Goal: Task Accomplishment & Management: Manage account settings

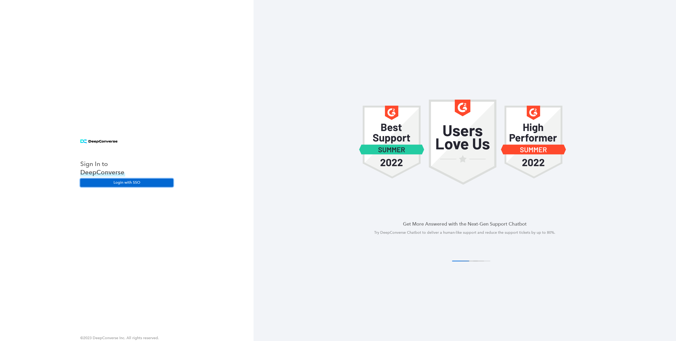
click at [141, 182] on button "Login with SSO" at bounding box center [126, 183] width 93 height 8
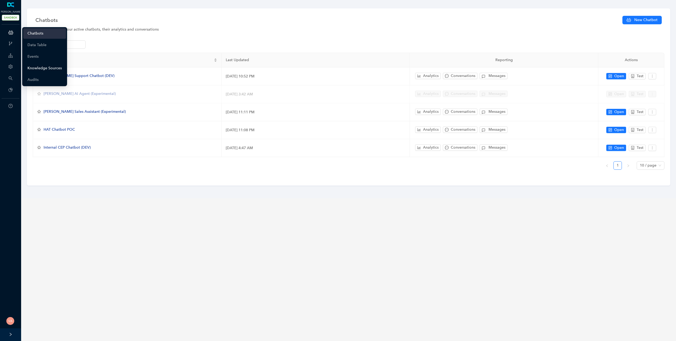
click at [50, 65] on link "Knowledge Sources" at bounding box center [44, 68] width 34 height 11
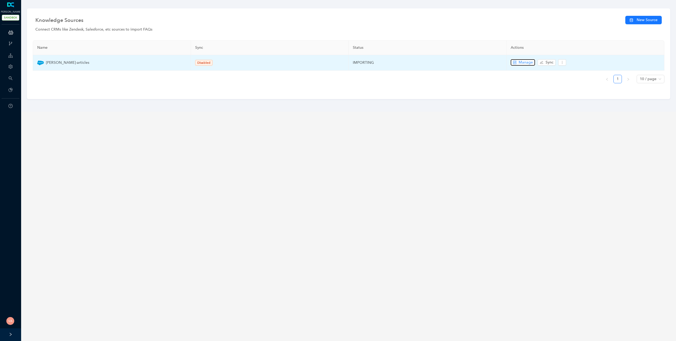
click at [530, 63] on span "Manage" at bounding box center [525, 63] width 14 height 6
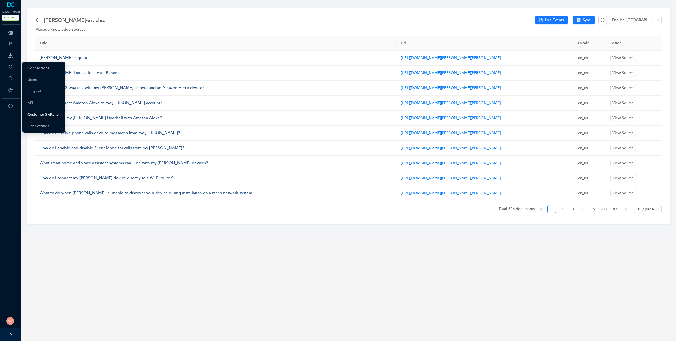
click at [53, 115] on link "Customer Switcher" at bounding box center [43, 115] width 32 height 11
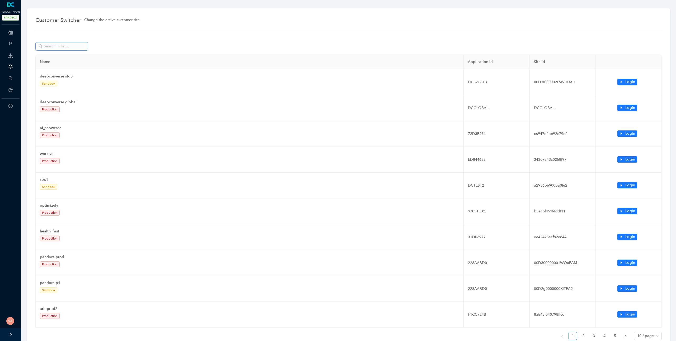
click at [70, 43] on span at bounding box center [61, 46] width 53 height 8
click at [69, 44] on input "text" at bounding box center [62, 47] width 37 height 6
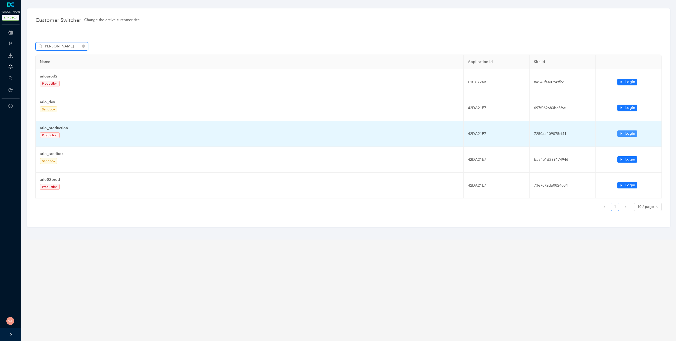
type input "arlo"
click at [628, 135] on span "Login" at bounding box center [630, 134] width 10 height 6
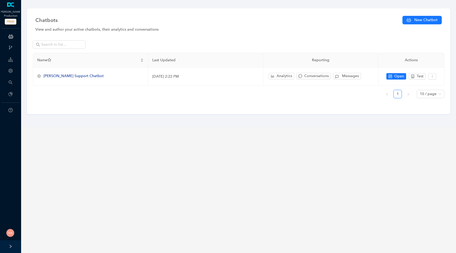
click at [12, 48] on icon "branches" at bounding box center [10, 47] width 4 height 4
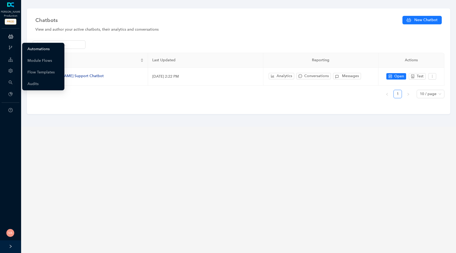
click at [42, 51] on link "Automations" at bounding box center [38, 49] width 22 height 11
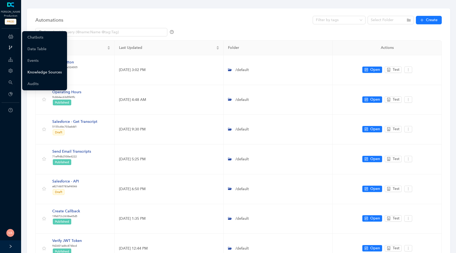
click at [35, 71] on link "Knowledge Sources" at bounding box center [44, 72] width 34 height 11
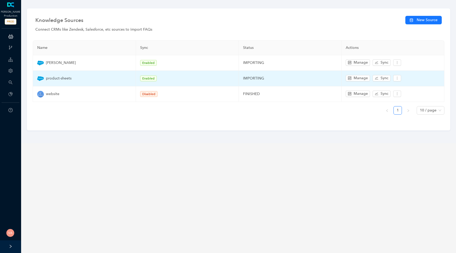
click at [70, 71] on td "product-sheets" at bounding box center [84, 79] width 103 height 16
click at [67, 78] on span "product-sheets" at bounding box center [59, 78] width 26 height 6
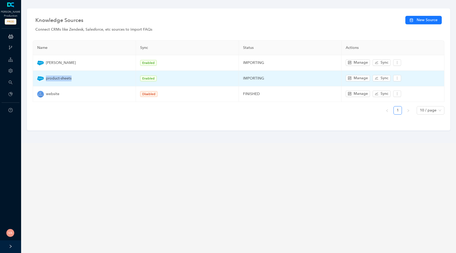
click at [75, 80] on div "product-sheets" at bounding box center [84, 78] width 94 height 7
click at [396, 79] on icon "more" at bounding box center [397, 78] width 4 height 4
click at [399, 87] on icon "edit" at bounding box center [398, 87] width 3 height 3
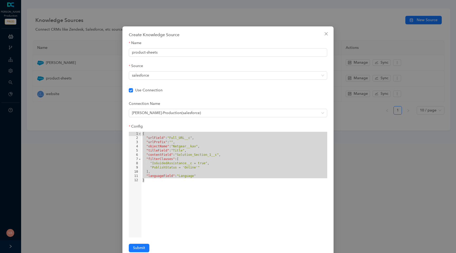
drag, startPoint x: 165, startPoint y: 202, endPoint x: 137, endPoint y: 120, distance: 86.3
click at [137, 120] on form "Name product-sheets Source salesforce Use Connection Connection Name Arlo-Produ…" at bounding box center [228, 146] width 198 height 212
click at [63, 179] on div "Create Knowledge Source Name product-sheets Source salesforce Use Connection Co…" at bounding box center [228, 126] width 456 height 253
checkbox input "true"
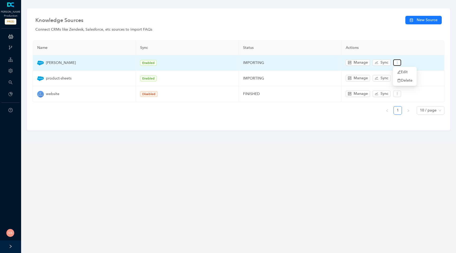
click at [397, 60] on button "button" at bounding box center [397, 62] width 8 height 6
click at [401, 69] on span "Edit" at bounding box center [404, 72] width 15 height 6
type input "arlo"
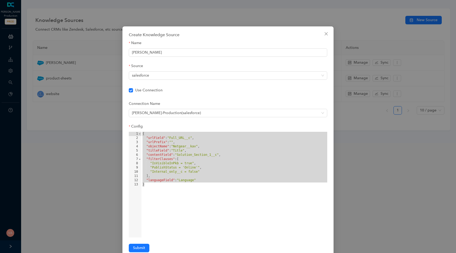
drag, startPoint x: 185, startPoint y: 210, endPoint x: 129, endPoint y: 121, distance: 105.4
click at [129, 121] on form "Name arlo Source salesforce Use Connection Connection Name Arlo-Production ( sa…" at bounding box center [228, 146] width 198 height 212
click at [325, 33] on icon "close" at bounding box center [326, 33] width 3 height 3
checkbox input "true"
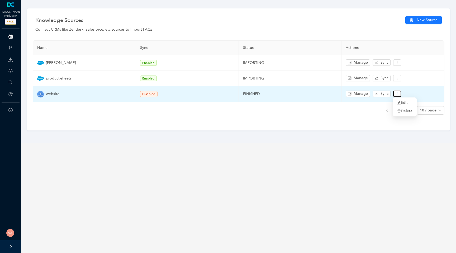
click at [399, 92] on button "button" at bounding box center [397, 94] width 8 height 6
click at [398, 101] on icon "edit" at bounding box center [399, 103] width 4 height 4
type input "website"
checkbox input "false"
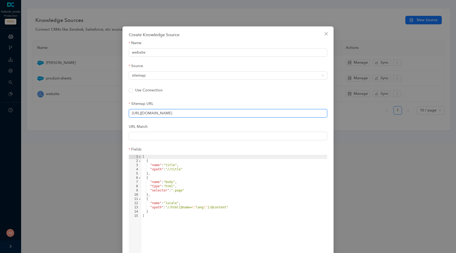
click at [227, 111] on input "https://gist.githubusercontent.com/silent-vim/e172b73a2443747e166ebd6c9024f268/…" at bounding box center [228, 113] width 198 height 8
click at [254, 112] on input "https://gist.githubusercontent.com/silent-vim/e172b73a2443747e166ebd6c9024f268/…" at bounding box center [228, 113] width 198 height 8
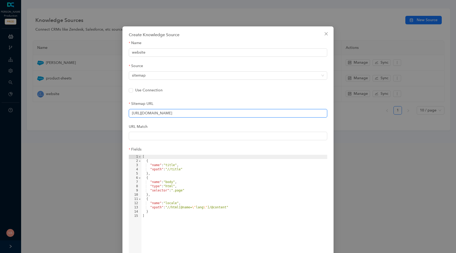
click at [254, 112] on input "https://gist.githubusercontent.com/silent-vim/e172b73a2443747e166ebd6c9024f268/…" at bounding box center [228, 113] width 198 height 8
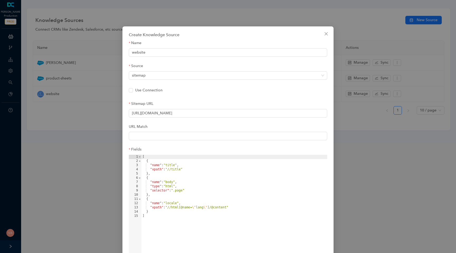
click at [84, 124] on div "Create Knowledge Source Name website Source sitemap Use Connection Sitemap URL …" at bounding box center [228, 126] width 456 height 253
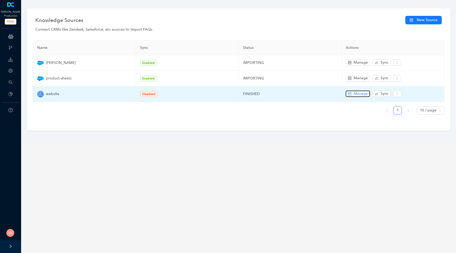
click at [363, 93] on span "Manage" at bounding box center [361, 94] width 14 height 6
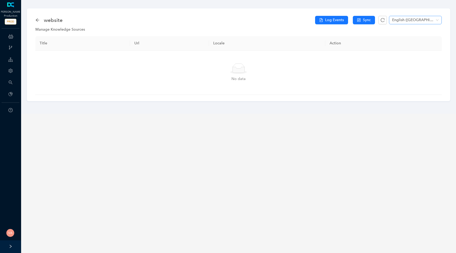
click at [424, 23] on span "English (United States)" at bounding box center [415, 20] width 46 height 8
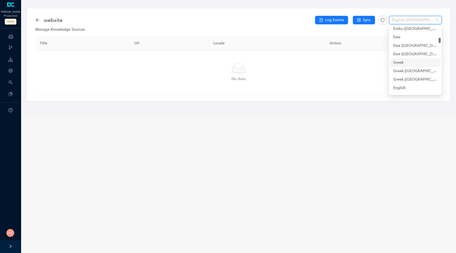
scroll to position [799, 0]
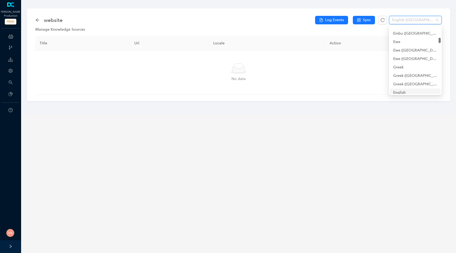
click at [402, 90] on div "English" at bounding box center [415, 93] width 44 height 6
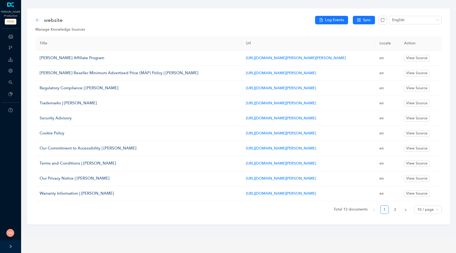
click at [38, 18] on icon "arrow-left" at bounding box center [37, 20] width 4 height 4
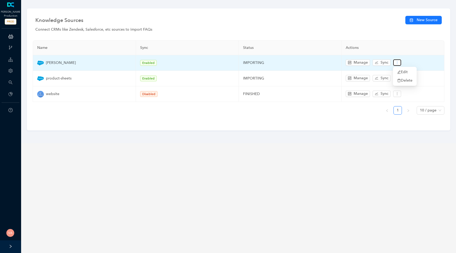
click at [396, 65] on button "button" at bounding box center [397, 62] width 8 height 6
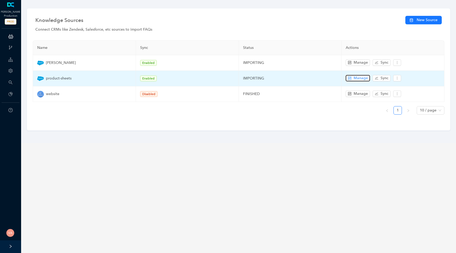
click at [353, 79] on button "Manage" at bounding box center [358, 78] width 24 height 6
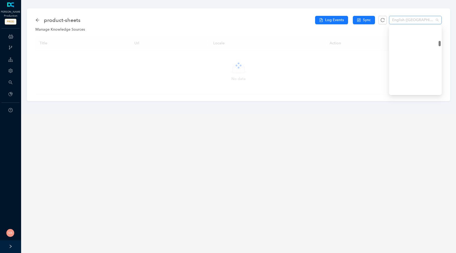
click at [428, 21] on span "English (United States)" at bounding box center [415, 20] width 46 height 8
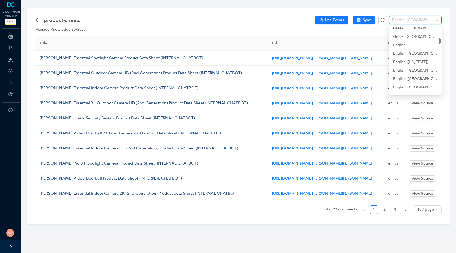
scroll to position [843, 0]
click at [400, 49] on div "English" at bounding box center [415, 49] width 44 height 6
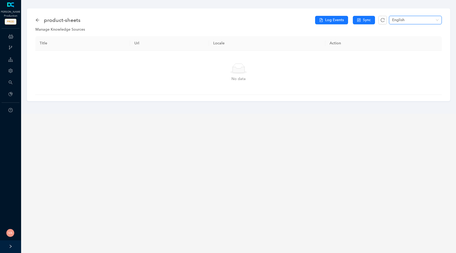
click at [39, 17] on div "product-sheets" at bounding box center [59, 20] width 48 height 8
click at [37, 20] on icon "arrow-left" at bounding box center [37, 20] width 4 height 4
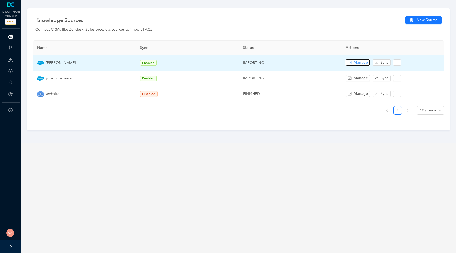
click at [357, 63] on span "Manage" at bounding box center [361, 63] width 14 height 6
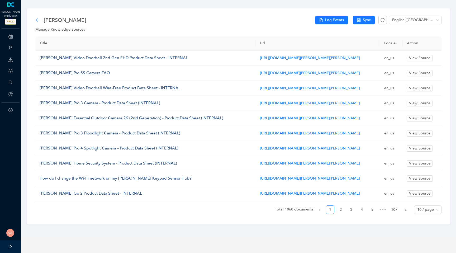
click at [39, 21] on icon "arrow-left" at bounding box center [37, 20] width 4 height 4
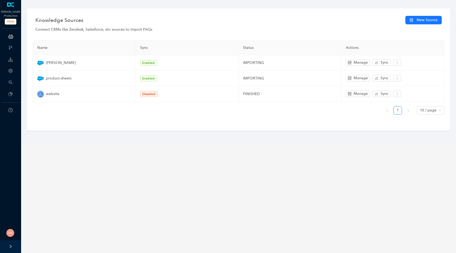
click at [11, 245] on icon "right" at bounding box center [11, 246] width 4 height 4
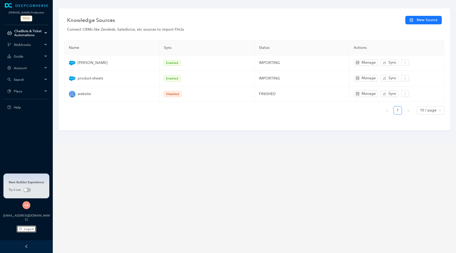
drag, startPoint x: 25, startPoint y: 229, endPoint x: 88, endPoint y: 214, distance: 64.3
click at [88, 214] on div "DEEPCONVERSE Arlo Production PROD ChatBots & Ticket Automations Webhooks Guide …" at bounding box center [228, 126] width 456 height 253
click at [27, 227] on span "Logout" at bounding box center [29, 229] width 10 height 4
